Goal: Information Seeking & Learning: Learn about a topic

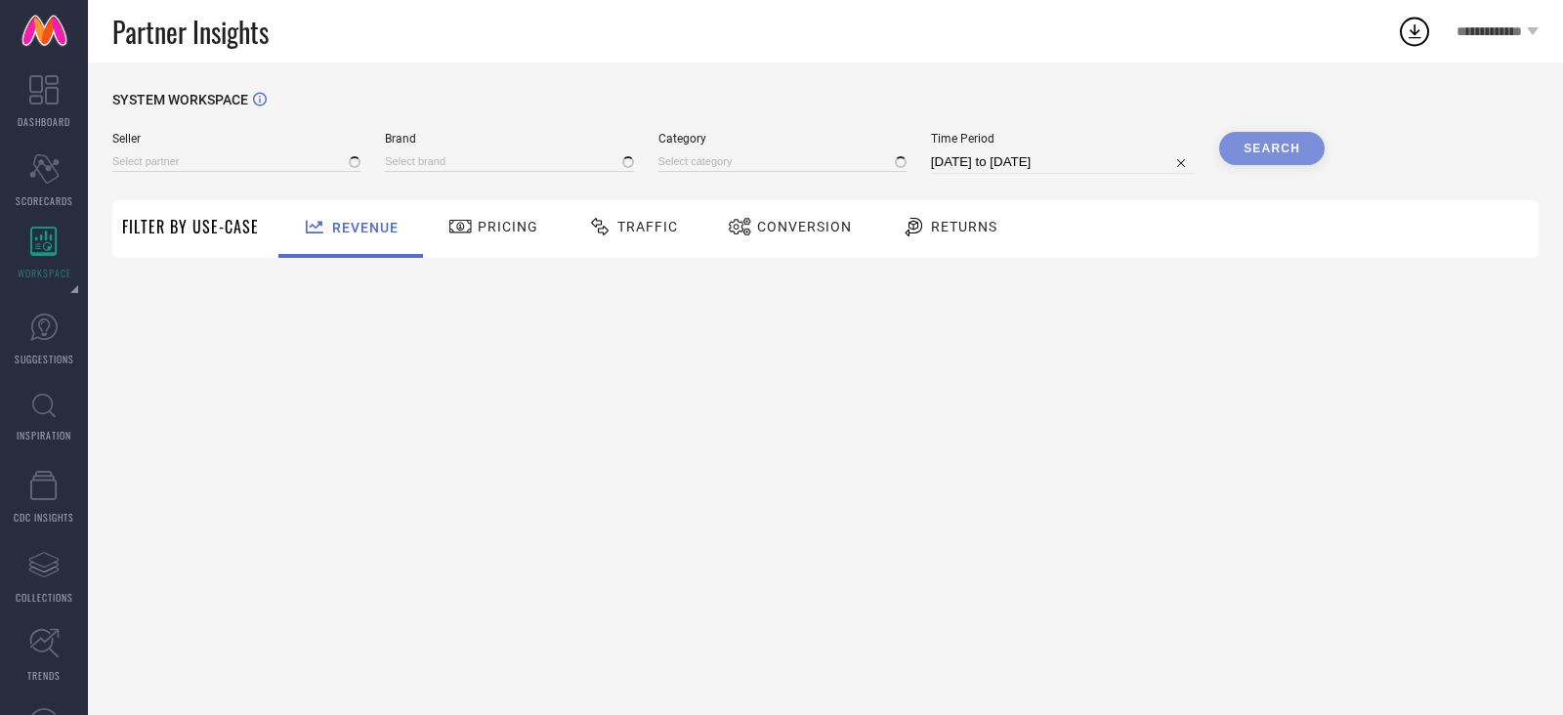
type input "All"
type input "1 STOP FASHION"
type input "All"
